Goal: Information Seeking & Learning: Learn about a topic

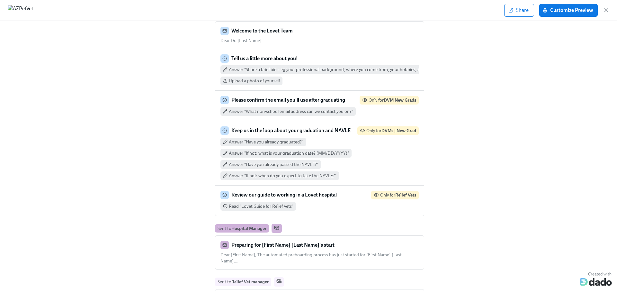
scroll to position [514, 0]
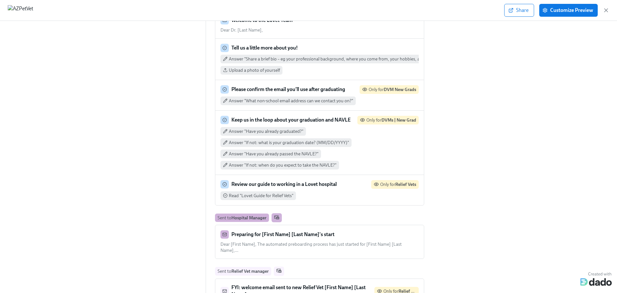
click at [336, 230] on div "Preparing for [First Name] [Last Name]'s start" at bounding box center [320, 234] width 198 height 8
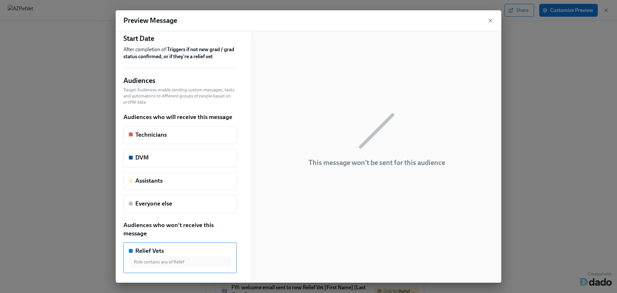
scroll to position [0, 0]
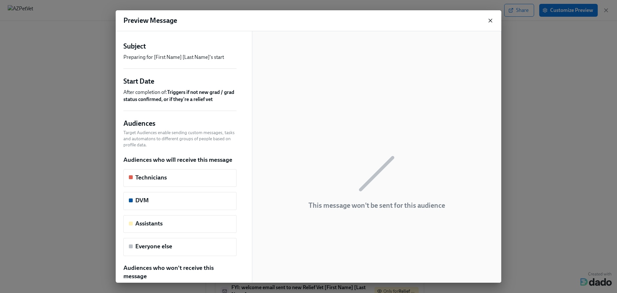
click at [490, 21] on icon "button" at bounding box center [490, 20] width 6 height 6
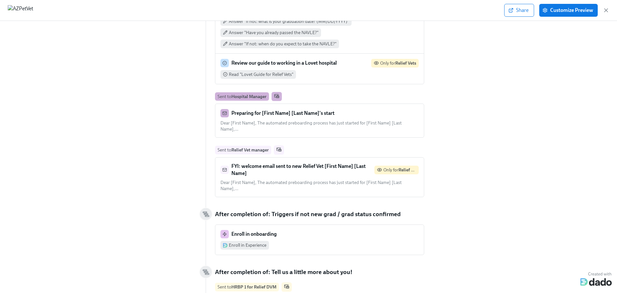
scroll to position [643, 0]
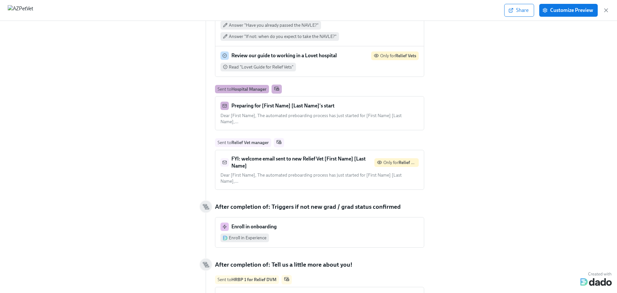
click at [244, 103] on strong "Preparing for [First Name] [Last Name]'s start" at bounding box center [283, 106] width 103 height 6
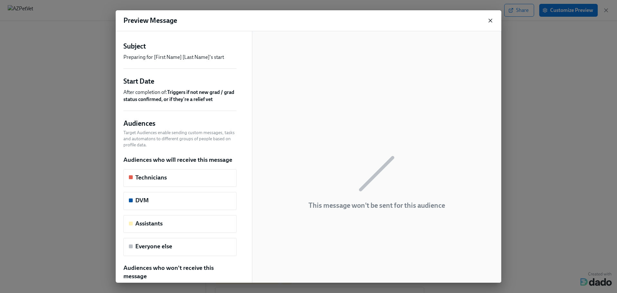
click at [491, 19] on icon "button" at bounding box center [490, 20] width 6 height 6
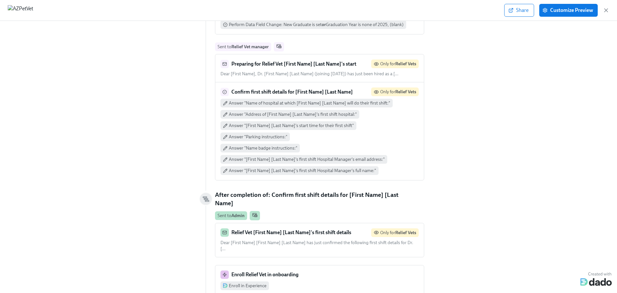
scroll to position [0, 0]
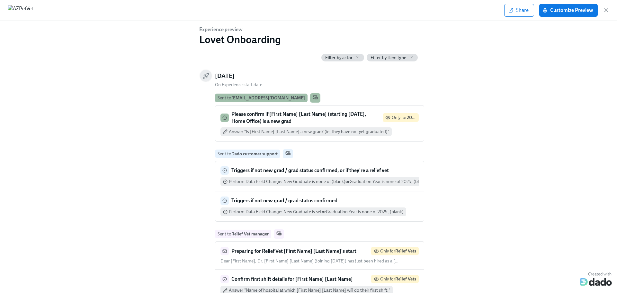
click at [350, 59] on span "Filter by actor" at bounding box center [338, 58] width 27 height 6
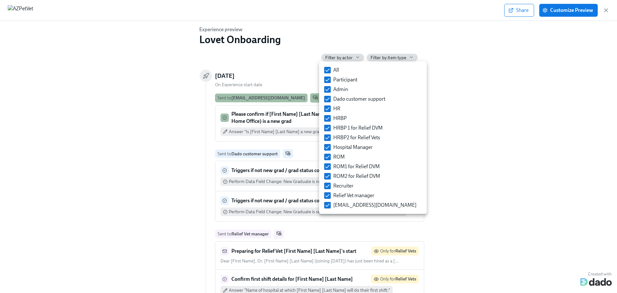
click at [350, 59] on div at bounding box center [308, 146] width 617 height 293
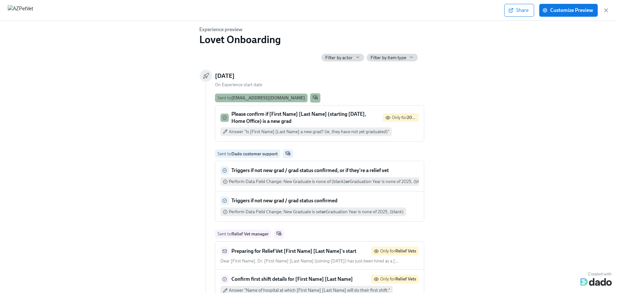
click at [409, 55] on icon "button" at bounding box center [411, 57] width 5 height 5
click at [434, 71] on div at bounding box center [308, 146] width 617 height 293
click at [22, 12] on img at bounding box center [20, 10] width 25 height 10
click at [607, 8] on icon "button" at bounding box center [606, 10] width 6 height 6
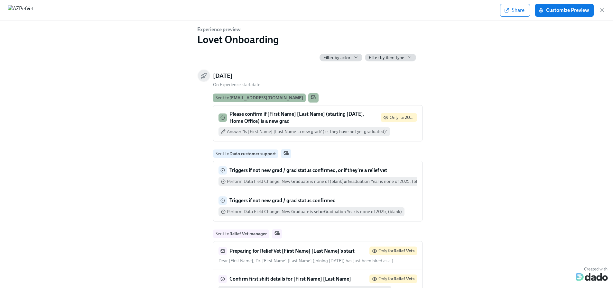
scroll to position [129, 0]
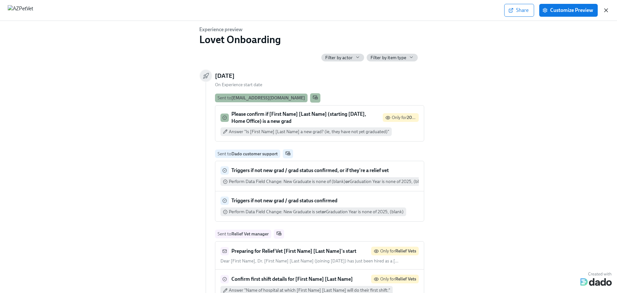
click at [607, 10] on icon "button" at bounding box center [606, 10] width 3 height 3
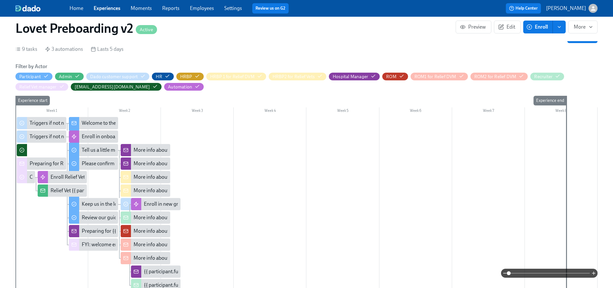
click at [105, 10] on link "Experiences" at bounding box center [107, 8] width 27 height 6
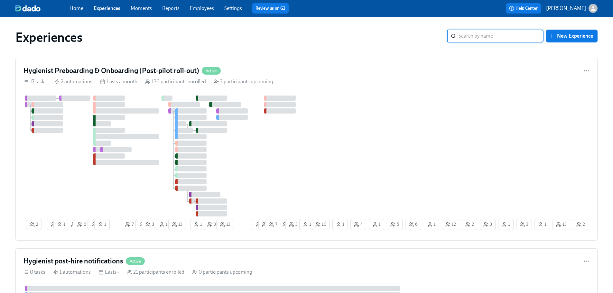
click at [469, 35] on input "search" at bounding box center [500, 36] width 85 height 13
type input "lovet"
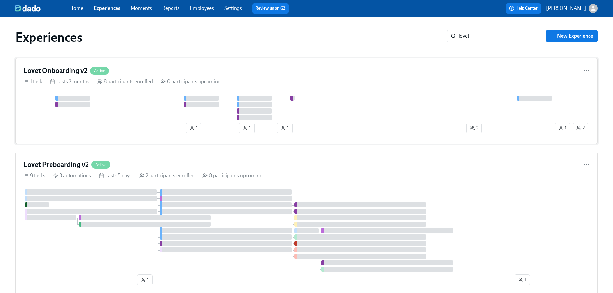
click at [107, 93] on div "Lovet Onboarding v2 Active 1 task Lasts 2 months 8 participants enrolled 0 part…" at bounding box center [306, 101] width 582 height 86
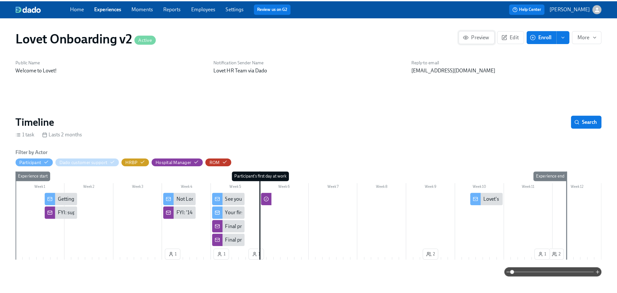
scroll to position [0, 1750]
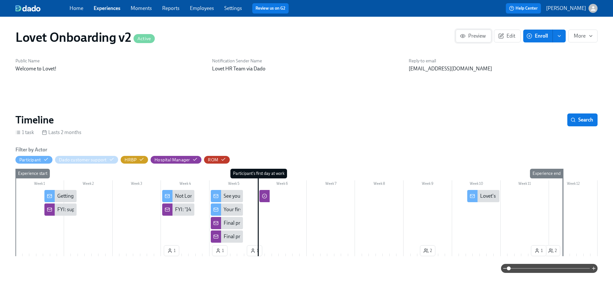
click at [461, 40] on button "Preview" at bounding box center [473, 36] width 36 height 13
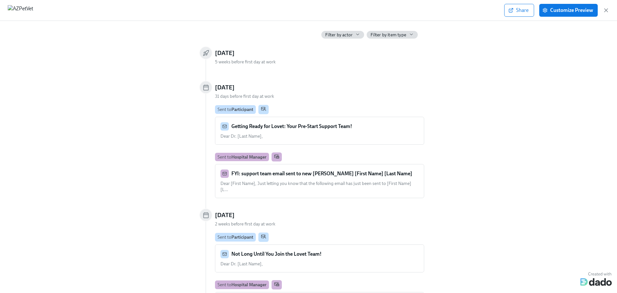
scroll to position [32, 0]
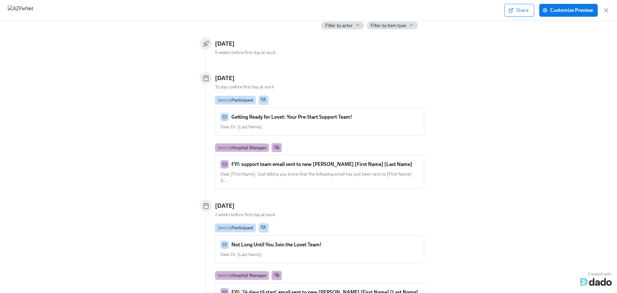
click at [280, 166] on strong "FYI: support team email sent to new [PERSON_NAME] [First Name] [Last Name]" at bounding box center [322, 164] width 181 height 6
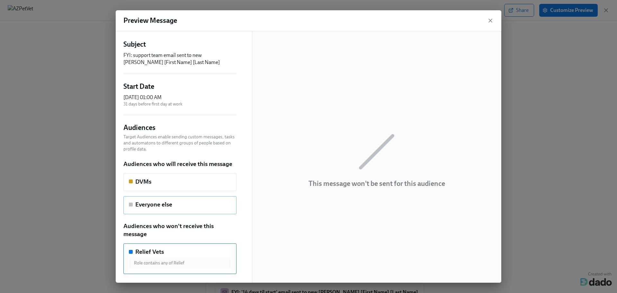
scroll to position [0, 0]
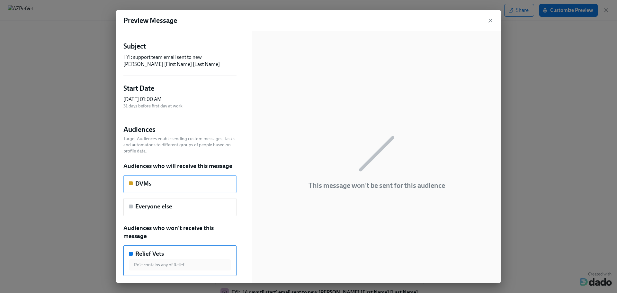
click at [154, 180] on div "DVMs" at bounding box center [180, 183] width 102 height 8
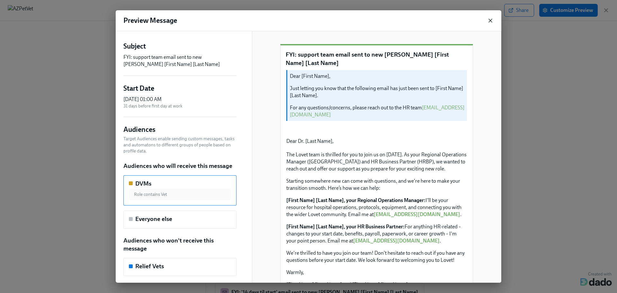
click at [489, 20] on icon "button" at bounding box center [490, 20] width 6 height 6
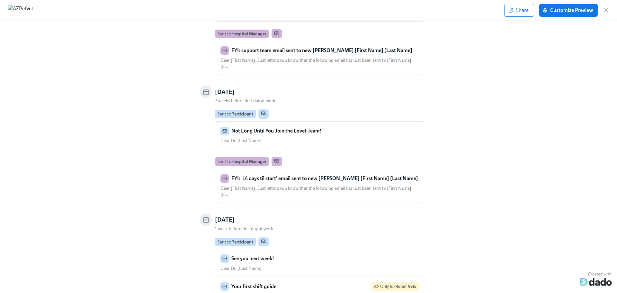
scroll to position [161, 0]
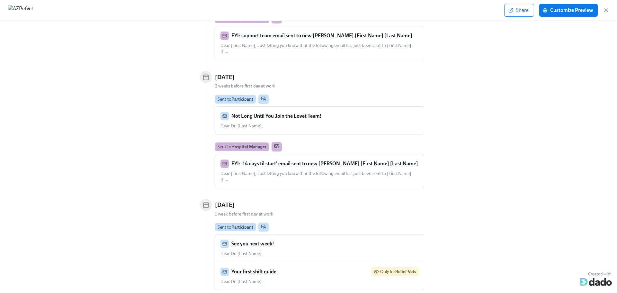
click at [259, 171] on span "Dear [First Name], Just letting you know that the following email has just been…" at bounding box center [316, 177] width 191 height 12
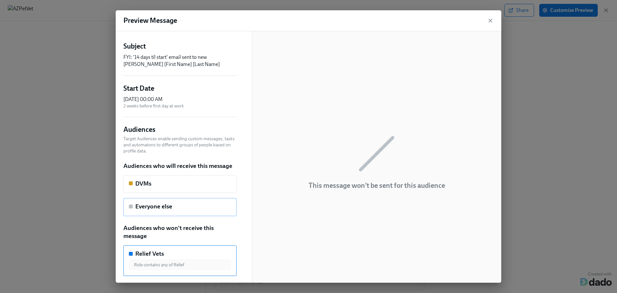
click at [171, 207] on h5 "Everyone else" at bounding box center [153, 206] width 37 height 8
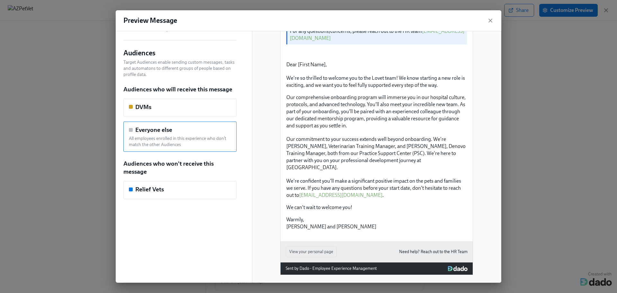
scroll to position [187, 0]
click at [490, 19] on icon "button" at bounding box center [490, 20] width 6 height 6
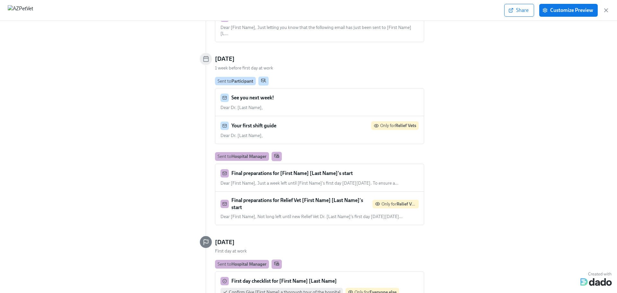
scroll to position [322, 0]
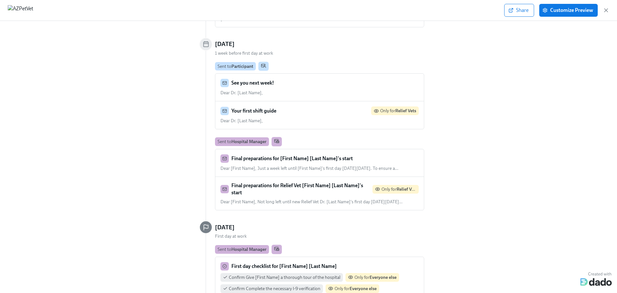
click at [273, 155] on strong "Final preparations for [First Name] [Last Name]'s start" at bounding box center [293, 158] width 122 height 6
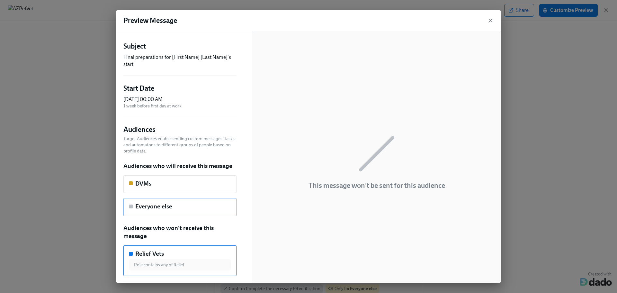
click at [188, 203] on div "Everyone else" at bounding box center [180, 206] width 102 height 8
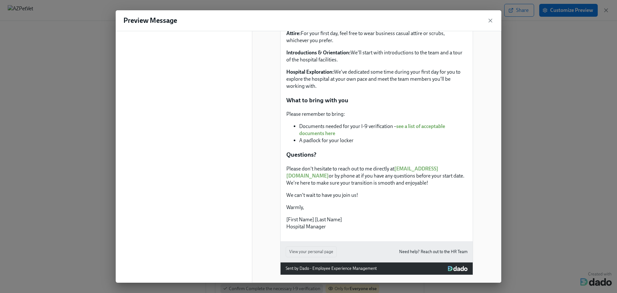
scroll to position [418, 0]
drag, startPoint x: 337, startPoint y: 203, endPoint x: 316, endPoint y: 205, distance: 21.0
click at [316, 145] on div "Please remember to bring: Documents needed for your I-9 verification – see a li…" at bounding box center [377, 127] width 182 height 35
click at [351, 145] on div "Please remember to bring: Documents needed for your I-9 verification – see a li…" at bounding box center [377, 127] width 182 height 35
drag, startPoint x: 351, startPoint y: 202, endPoint x: 284, endPoint y: 209, distance: 67.6
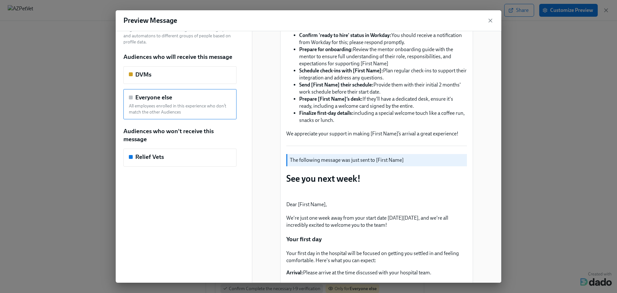
scroll to position [32, 0]
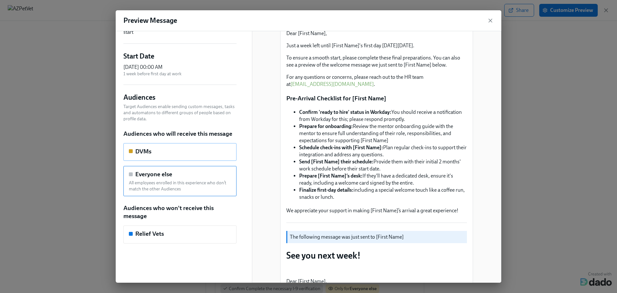
click at [142, 147] on h5 "DVMs" at bounding box center [143, 151] width 16 height 8
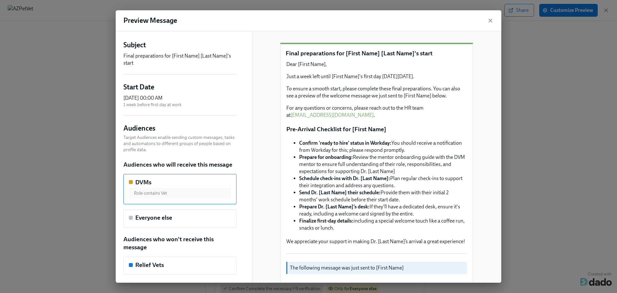
scroll to position [0, 0]
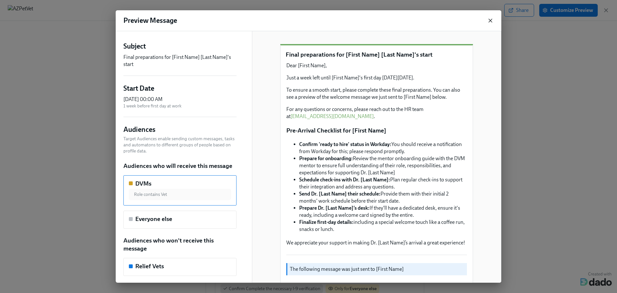
click at [490, 22] on icon "button" at bounding box center [490, 20] width 6 height 6
